Goal: Task Accomplishment & Management: Manage account settings

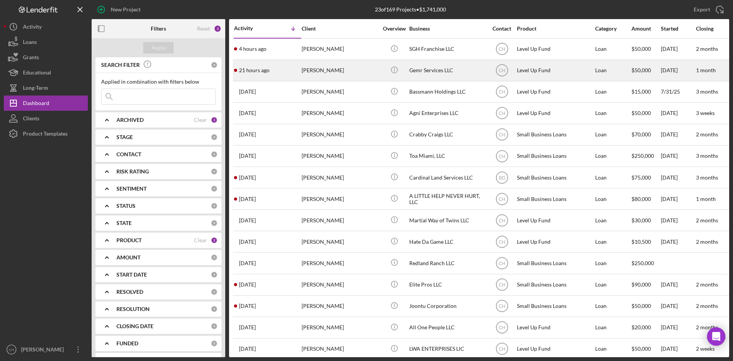
click at [261, 71] on time "21 hours ago" at bounding box center [254, 70] width 31 height 6
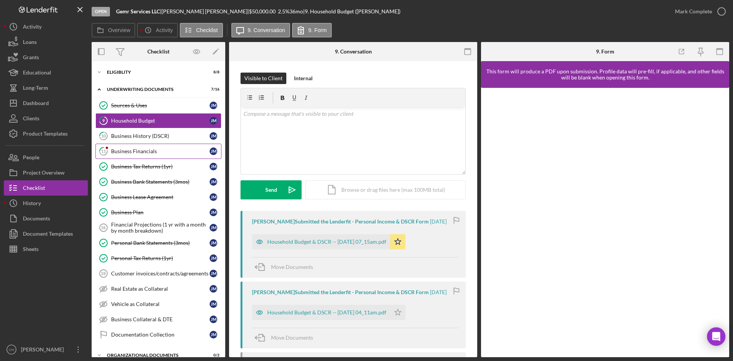
click at [150, 147] on link "11 Business Financials [PERSON_NAME]" at bounding box center [158, 150] width 126 height 15
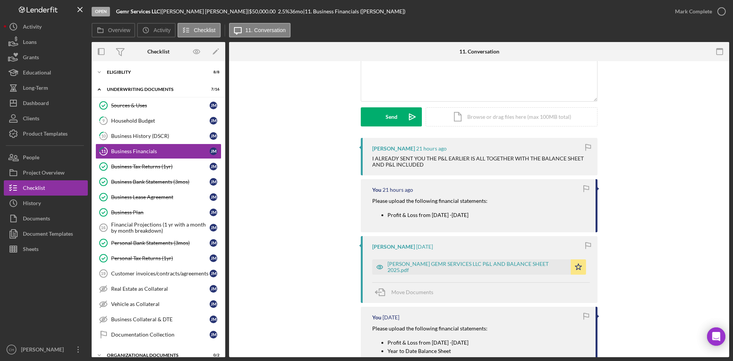
scroll to position [72, 0]
click at [448, 265] on div "[PERSON_NAME] GEMR SERVICES LLC P&L AND BALANCE SHEET 2025.pdf" at bounding box center [476, 267] width 179 height 12
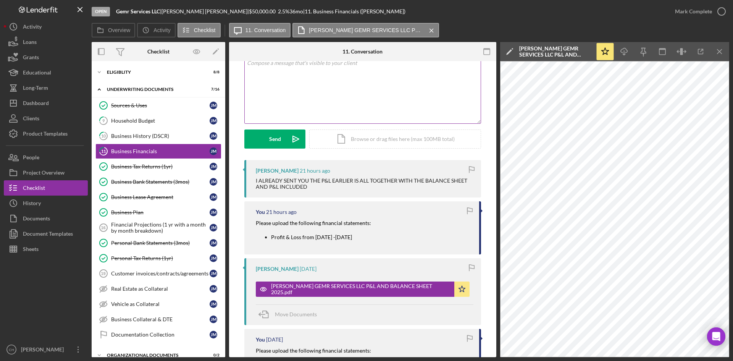
scroll to position [0, 0]
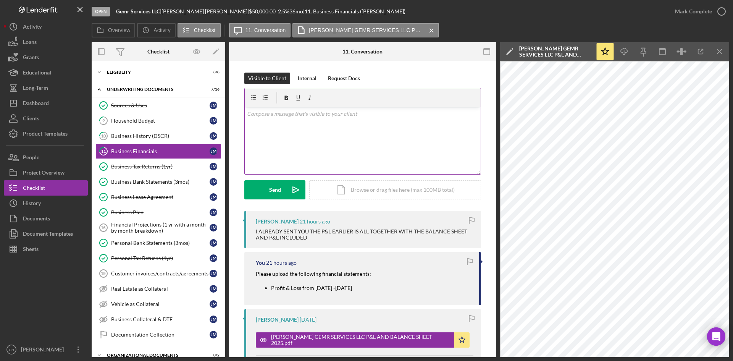
click at [280, 115] on p at bounding box center [363, 114] width 232 height 8
click at [271, 113] on p "This is an Incorrect Profit & loss format. Please see template attached below" at bounding box center [363, 114] width 232 height 8
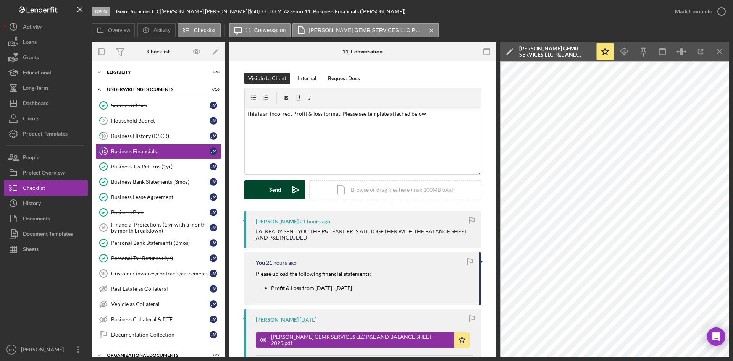
click at [265, 195] on button "Send Icon/icon-invite-send" at bounding box center [274, 189] width 61 height 19
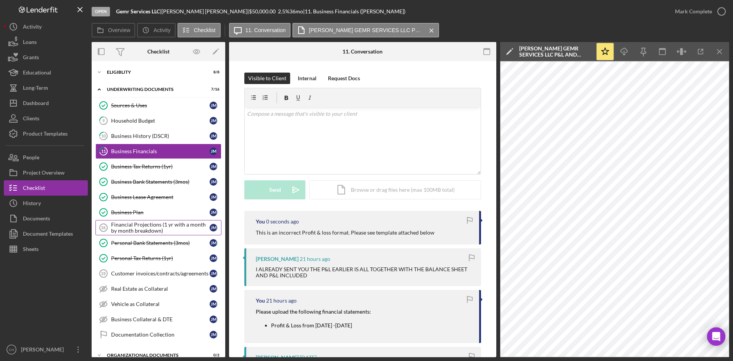
click at [132, 224] on div "Financial Projections (1 yr with a month by month breakdown)" at bounding box center [160, 227] width 98 height 12
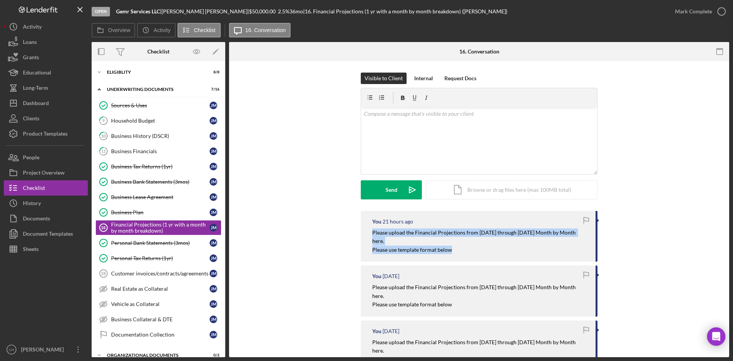
drag, startPoint x: 456, startPoint y: 249, endPoint x: 366, endPoint y: 234, distance: 92.1
click at [366, 234] on div "You 21 hours ago Please upload the Financial Projections from [DATE] through [D…" at bounding box center [479, 236] width 237 height 51
copy div "Please upload the Financial Projections from [DATE] through [DATE] Month by Mon…"
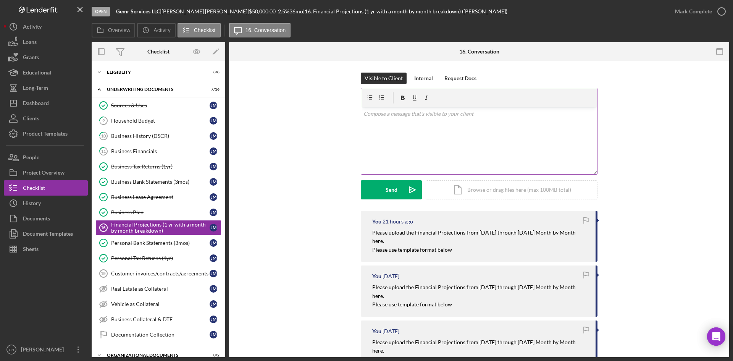
click at [372, 128] on div "v Color teal Color pink Remove color Add row above Add row below Add column bef…" at bounding box center [479, 140] width 236 height 67
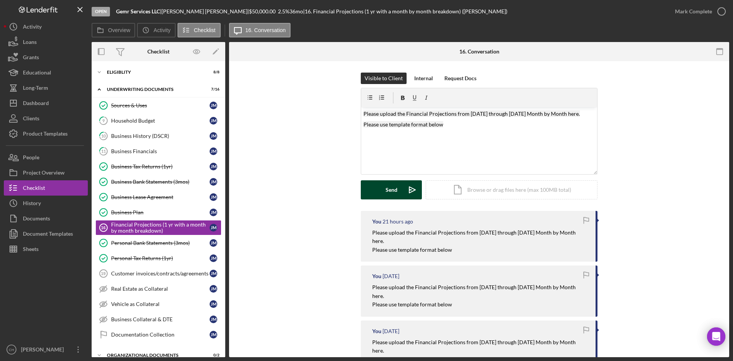
click at [385, 188] on div "Send" at bounding box center [391, 189] width 12 height 19
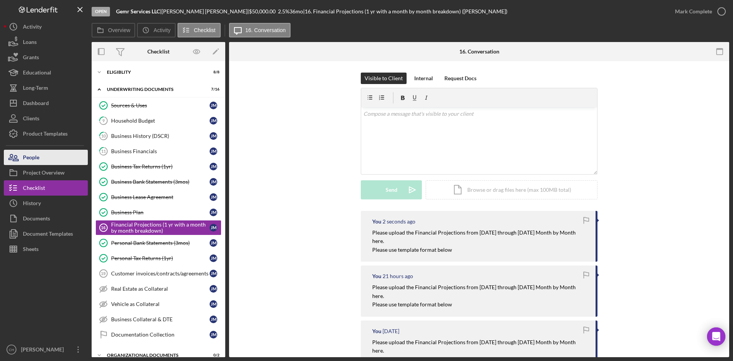
click at [52, 155] on button "People" at bounding box center [46, 157] width 84 height 15
